Goal: Find specific page/section: Find specific page/section

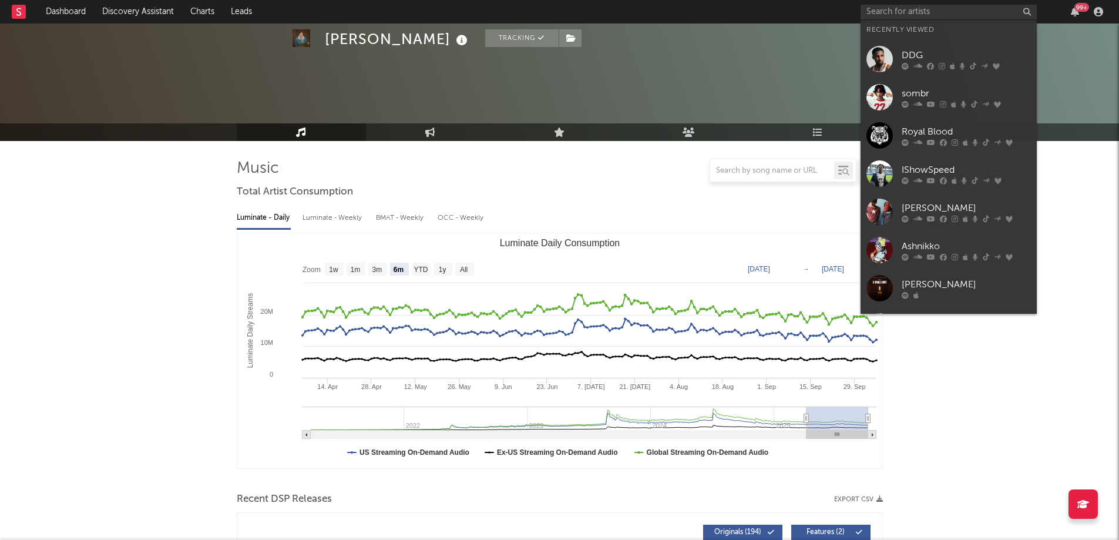
select select "6m"
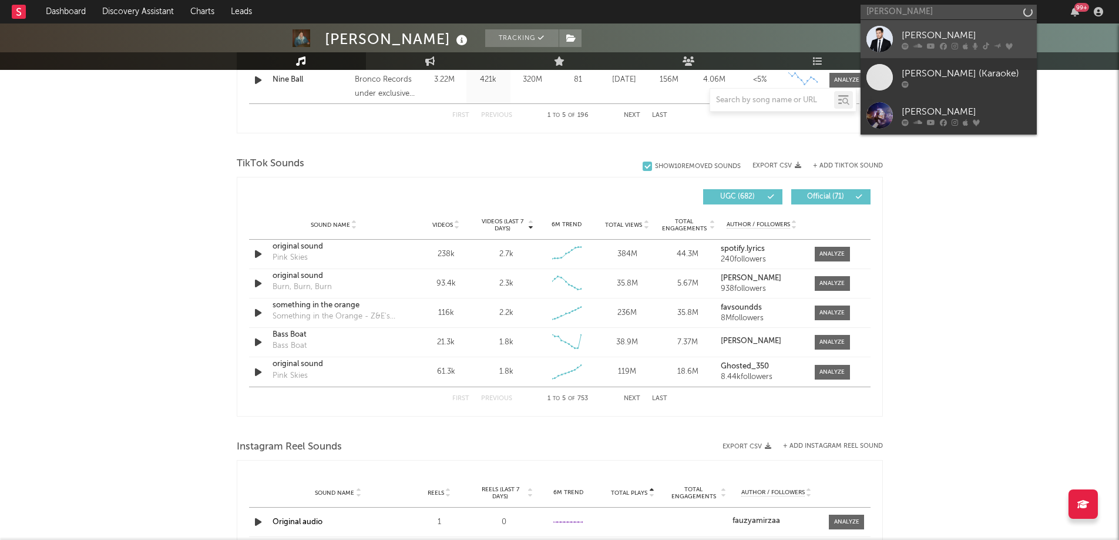
type input "[PERSON_NAME]"
click at [907, 35] on div "[PERSON_NAME]" at bounding box center [966, 35] width 129 height 14
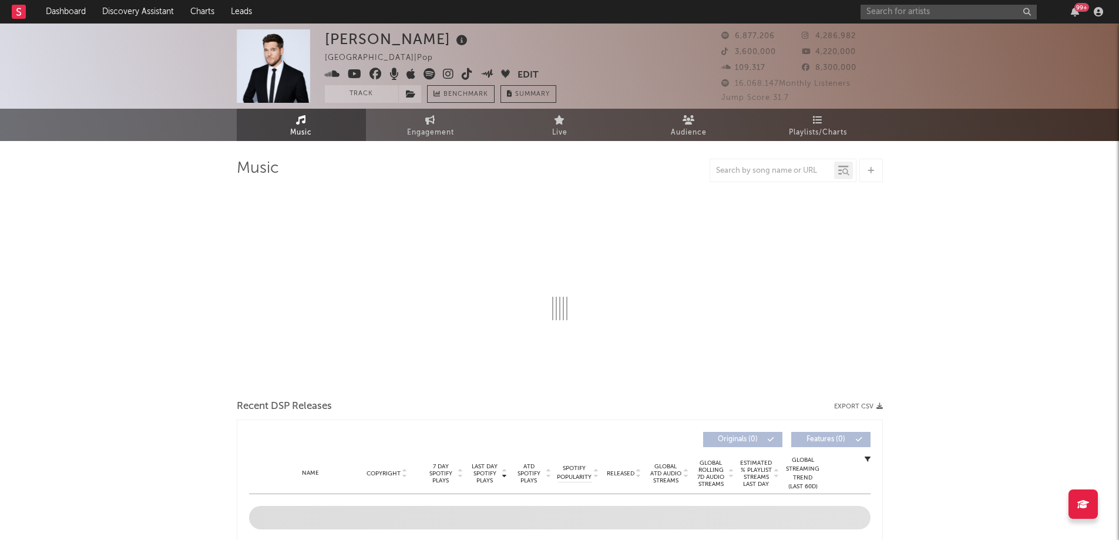
select select "6m"
